Goal: Task Accomplishment & Management: Use online tool/utility

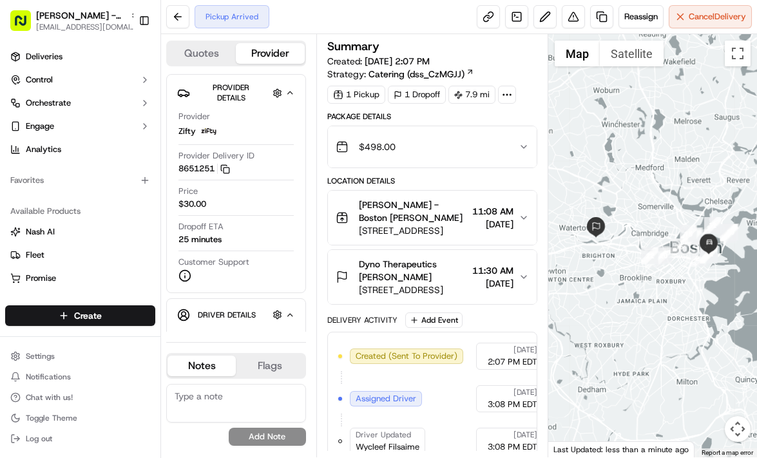
scroll to position [110, 0]
